Goal: Check status

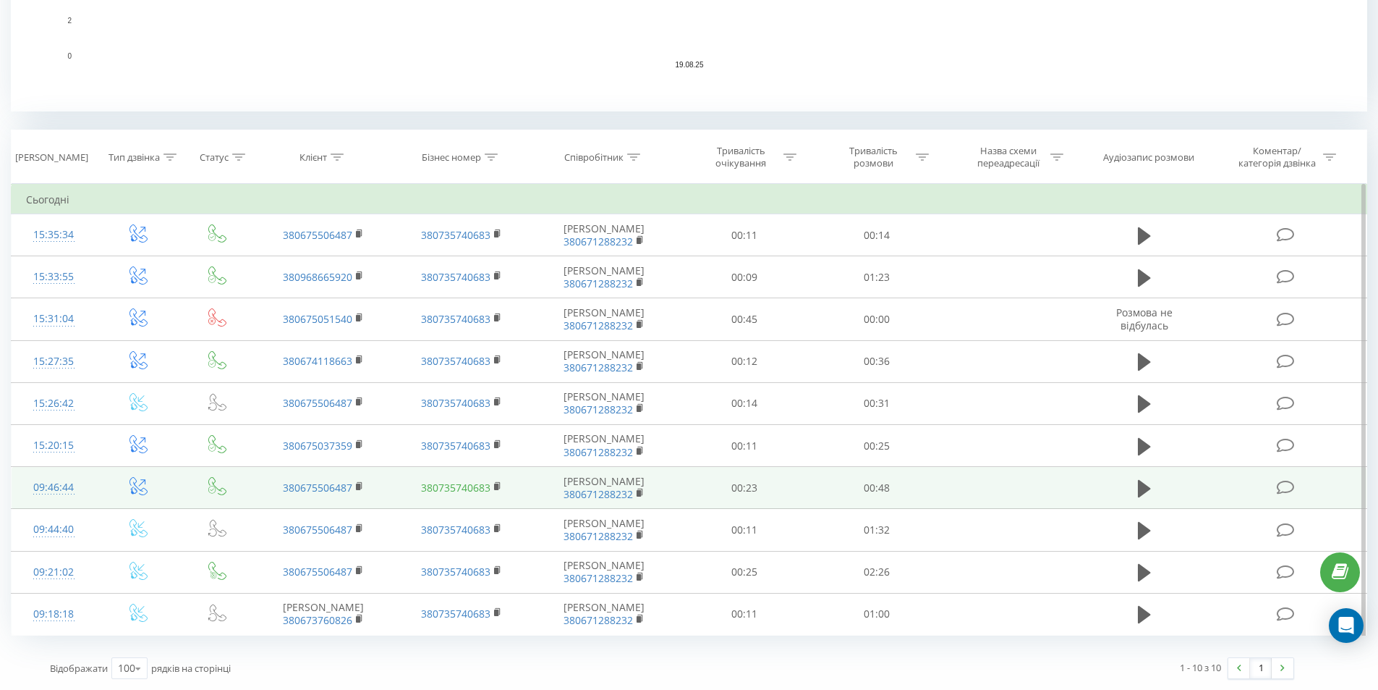
scroll to position [606, 0]
